Goal: Transaction & Acquisition: Subscribe to service/newsletter

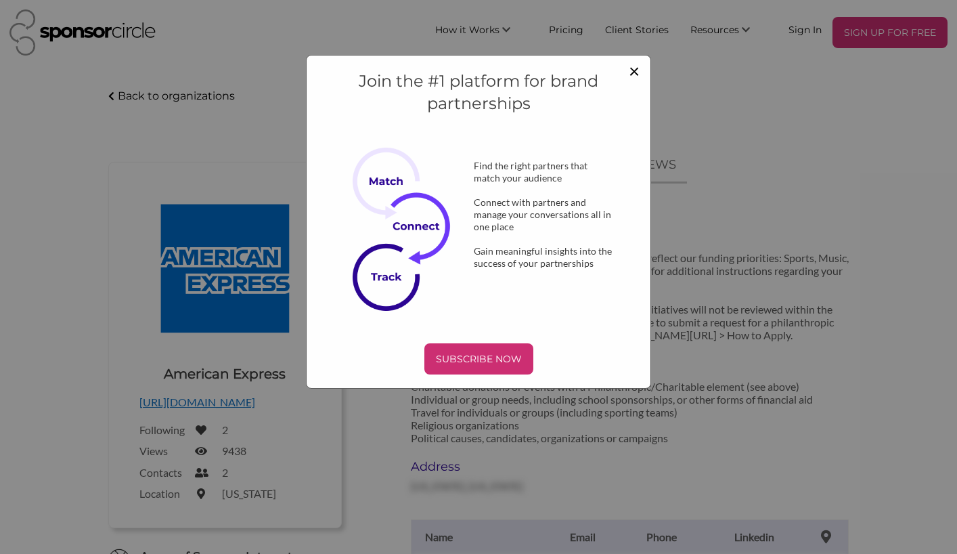
click at [635, 66] on span "×" at bounding box center [634, 70] width 11 height 23
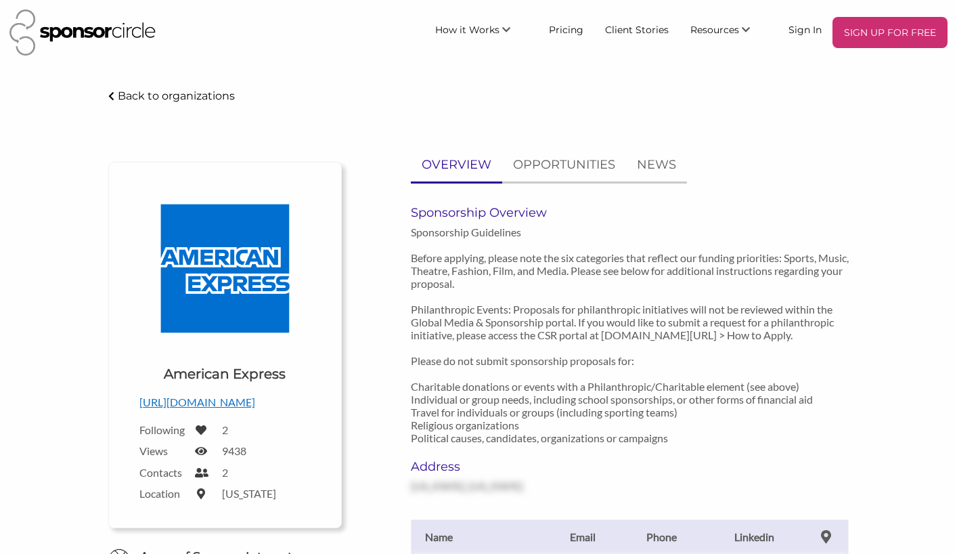
click at [373, 411] on div "OVERVIEW OPPORTUNITIES NEWS Sponsorship Overview Sponsorship Guidelines Before …" at bounding box center [606, 498] width 508 height 700
click at [905, 28] on p "SIGN UP FOR FREE" at bounding box center [890, 32] width 104 height 20
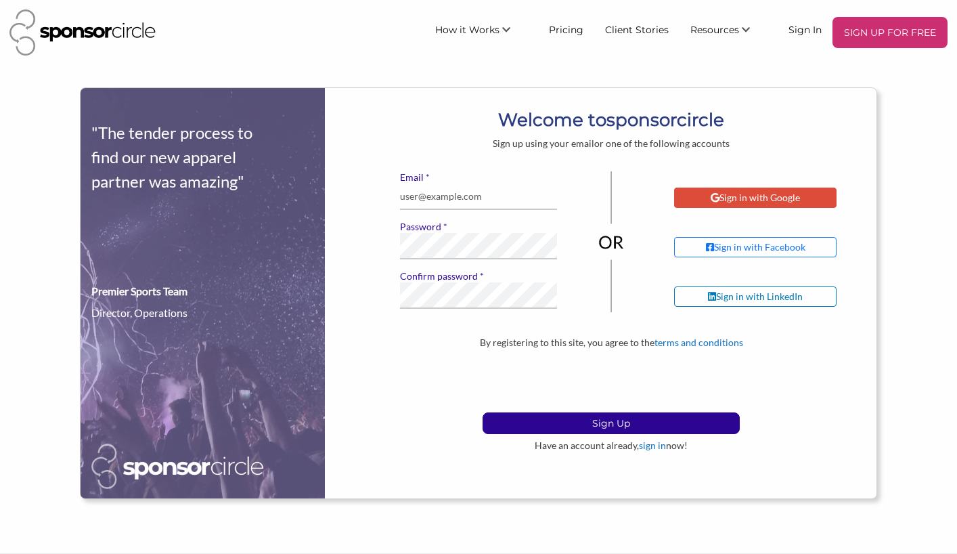
click at [766, 194] on div "Sign in with Google" at bounding box center [755, 198] width 89 height 12
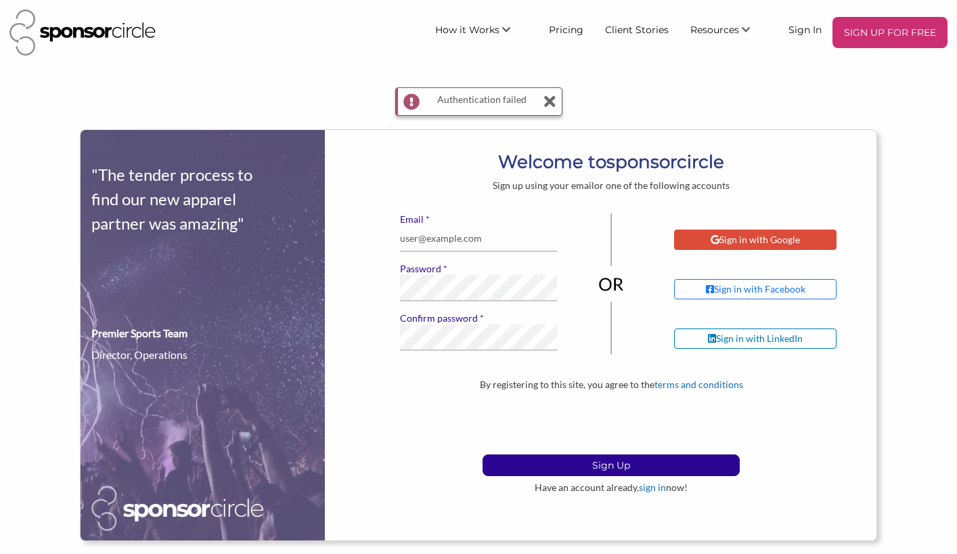
click at [758, 236] on div "Sign in with Google" at bounding box center [755, 239] width 89 height 12
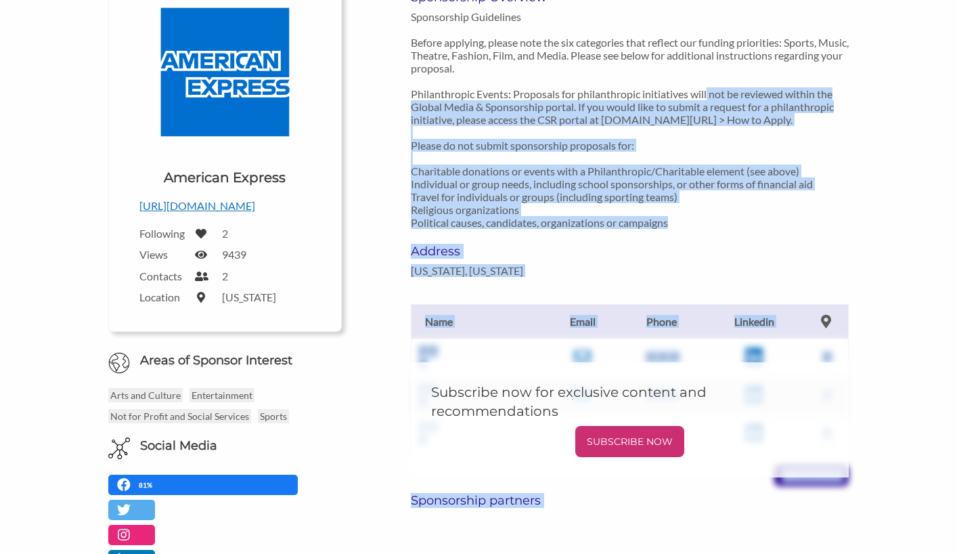
drag, startPoint x: 708, startPoint y: 353, endPoint x: 579, endPoint y: 553, distance: 237.8
click at [579, 553] on div "Sponsorship Overview Sponsorship Guidelines Before applying, please note the si…" at bounding box center [630, 362] width 439 height 744
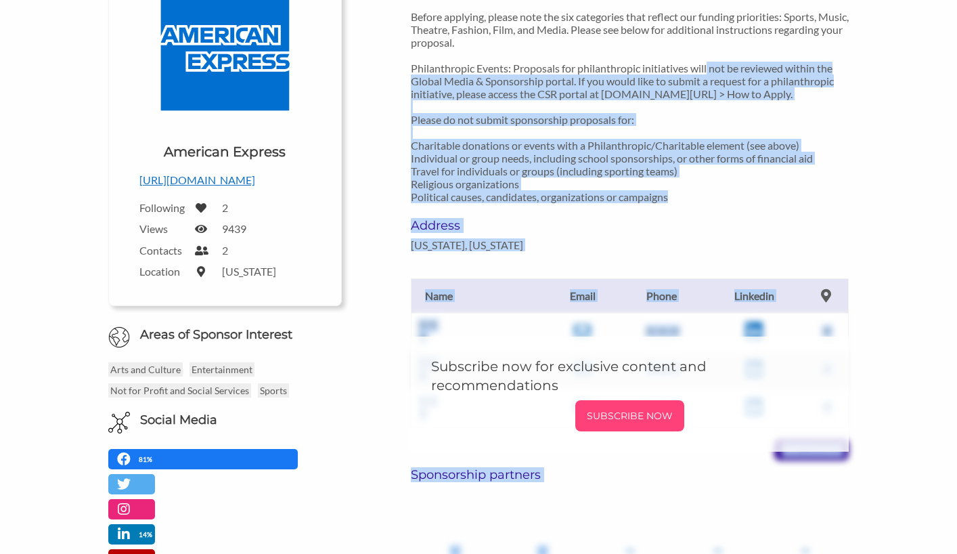
click at [624, 418] on p "SUBSCRIBE NOW" at bounding box center [630, 415] width 98 height 20
click at [472, 191] on p "Sponsorship Guidelines Before applying, please note the six categories that ref…" at bounding box center [630, 93] width 439 height 219
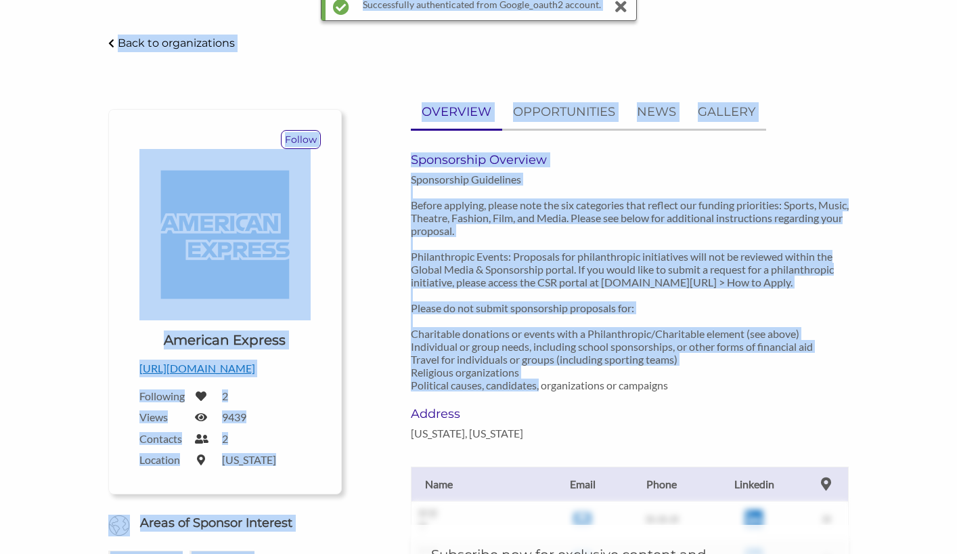
drag, startPoint x: 497, startPoint y: 191, endPoint x: 636, endPoint y: -40, distance: 269.6
click at [636, 0] on html "Dashboard Resources Find New Partners Virtual Coffee Series Sponsorship News Jo…" at bounding box center [478, 182] width 957 height 554
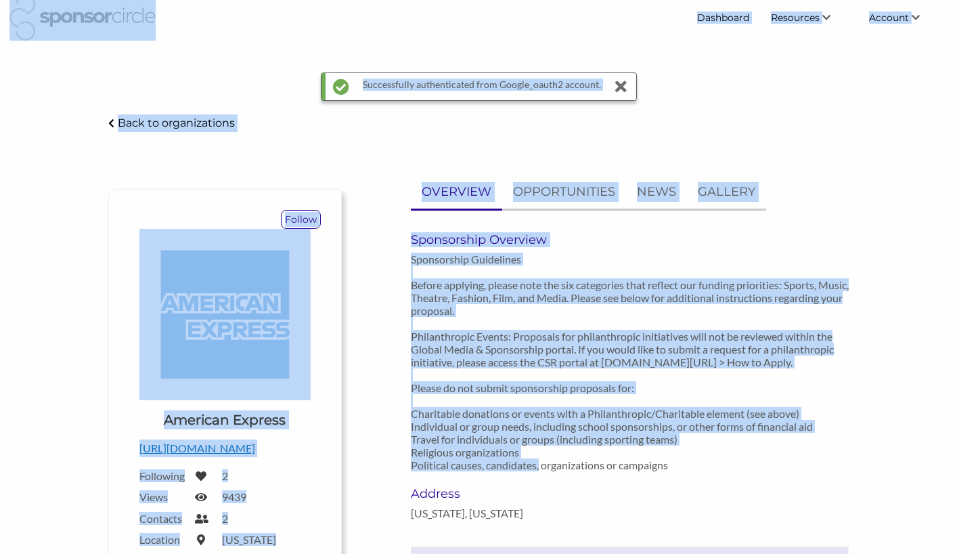
click at [478, 261] on p "Sponsorship Guidelines Before applying, please note the six categories that ref…" at bounding box center [630, 361] width 439 height 219
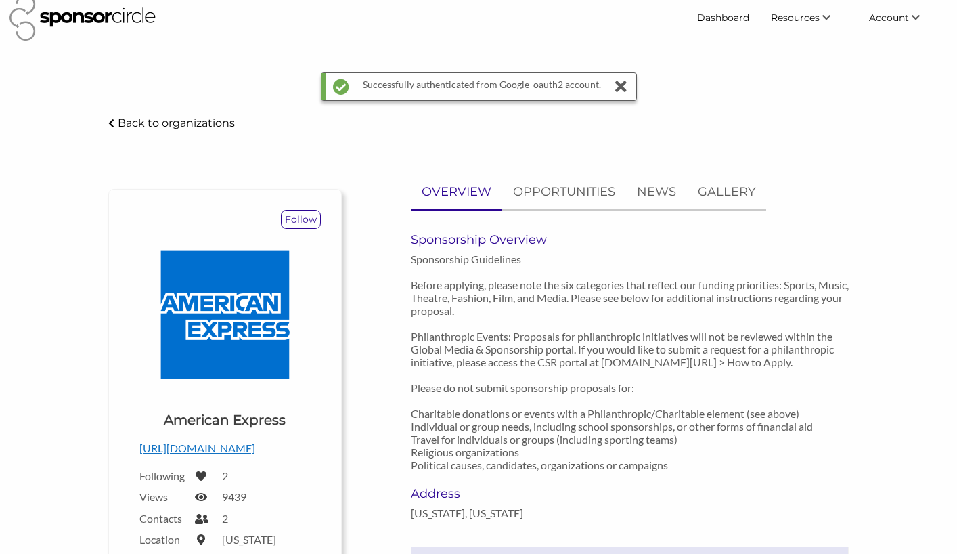
click at [623, 89] on icon at bounding box center [621, 86] width 19 height 27
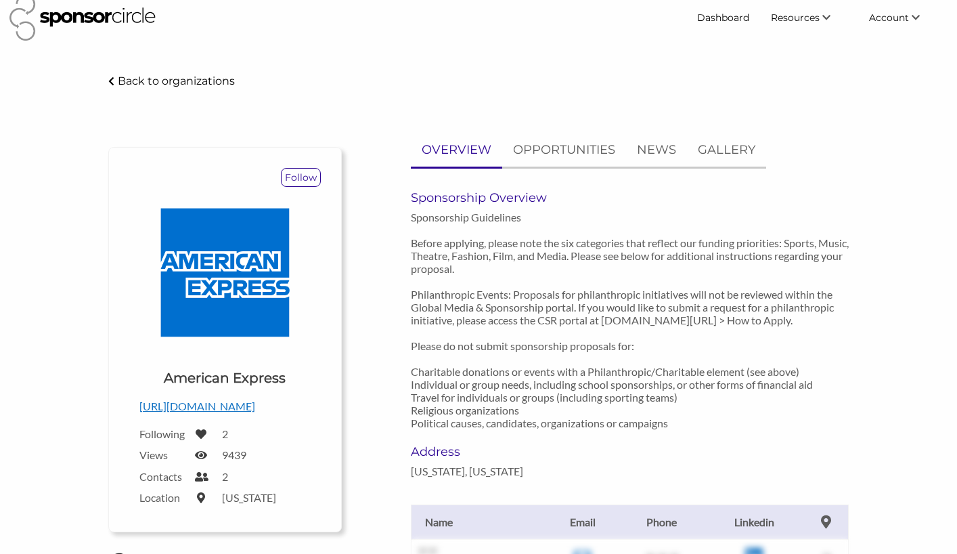
click at [128, 78] on p "Back to organizations" at bounding box center [176, 80] width 117 height 13
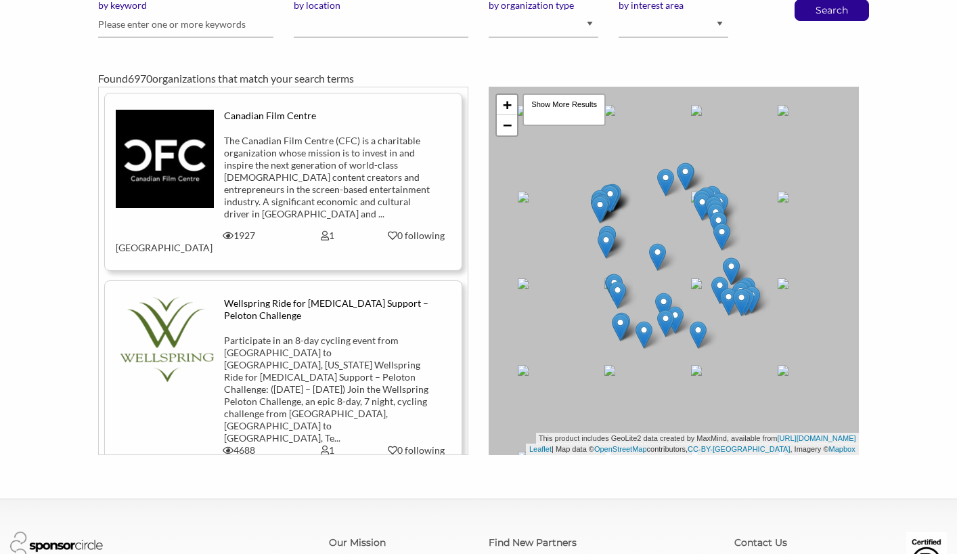
scroll to position [131, 0]
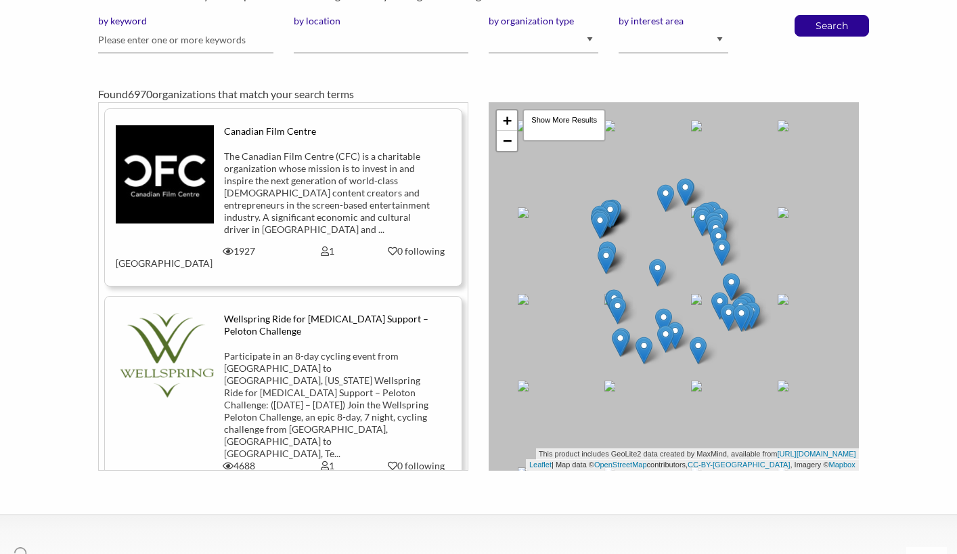
click at [473, 372] on div "Canadian Film Centre The Canadian Film Centre (CFC) is a charitable organizatio…" at bounding box center [283, 286] width 390 height 368
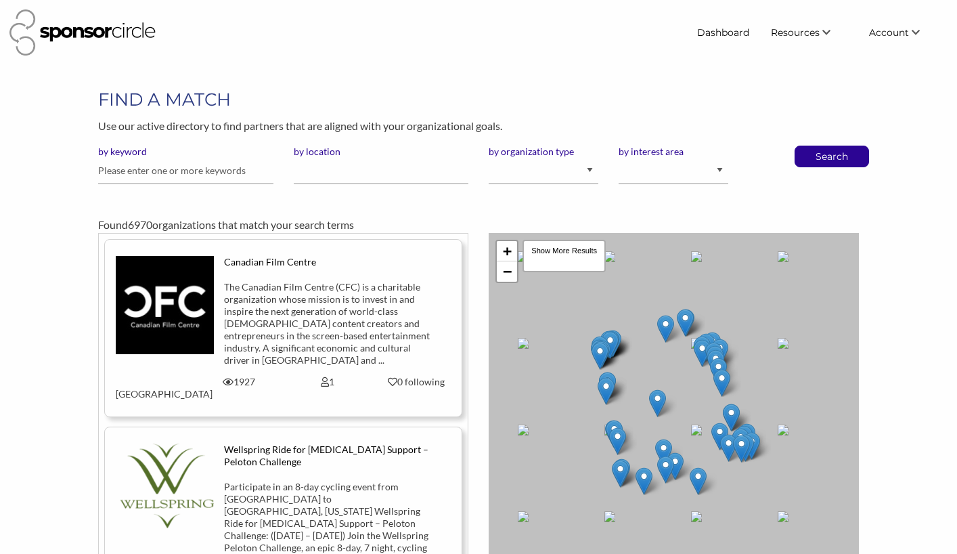
scroll to position [0, 0]
select select "Property"
